Goal: Navigation & Orientation: Find specific page/section

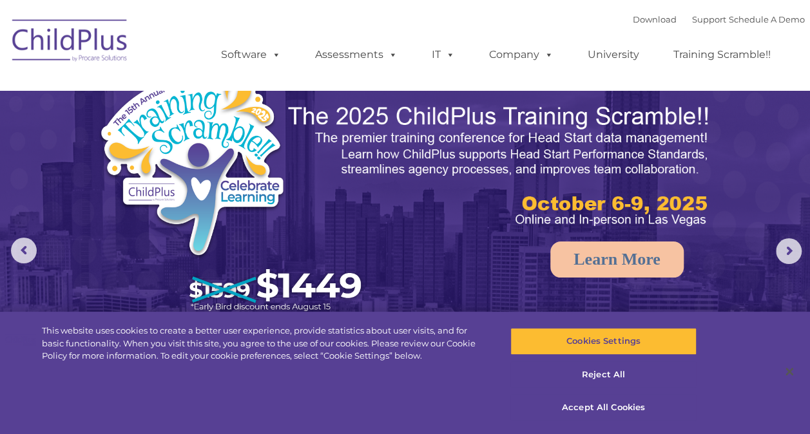
select select "MEDIUM"
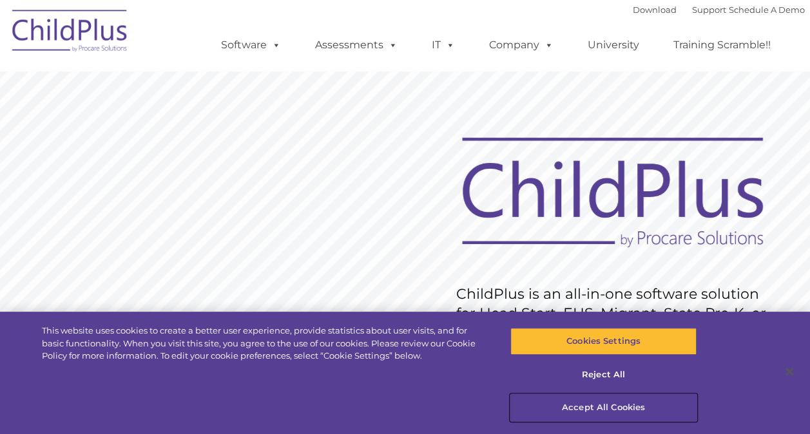
click at [635, 411] on button "Accept All Cookies" at bounding box center [604, 407] width 186 height 27
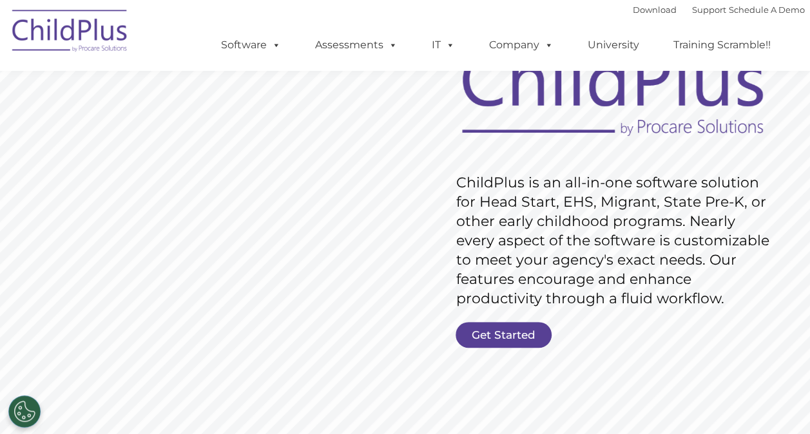
scroll to position [171, 0]
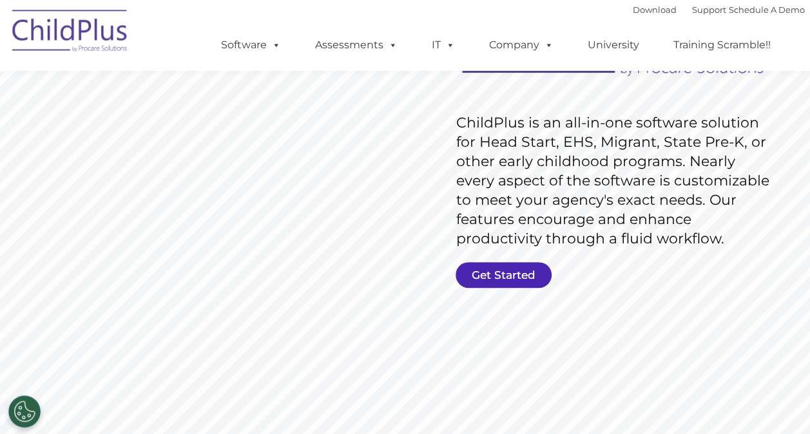
click at [485, 276] on link "Get Started" at bounding box center [504, 275] width 96 height 26
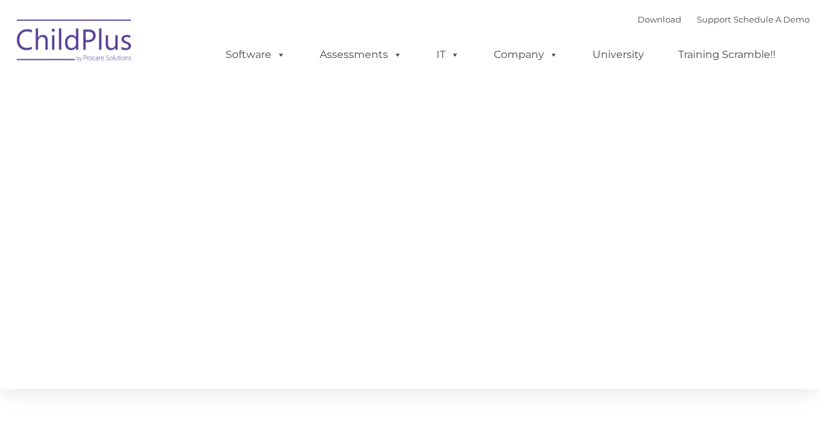
type input ""
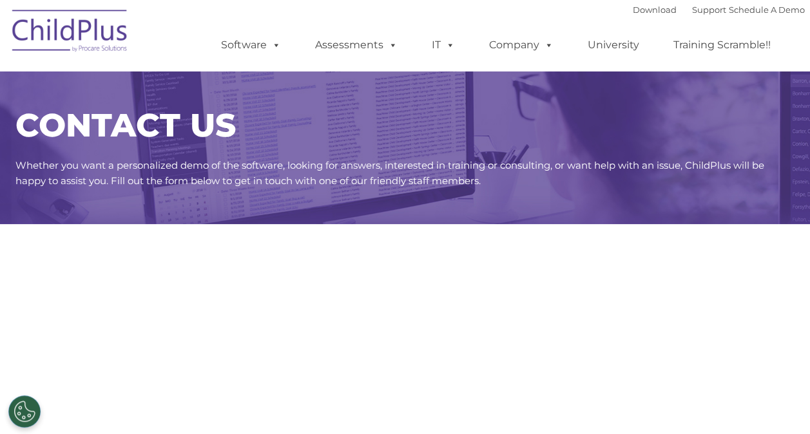
select select "MEDIUM"
